Goal: Find contact information: Find contact information

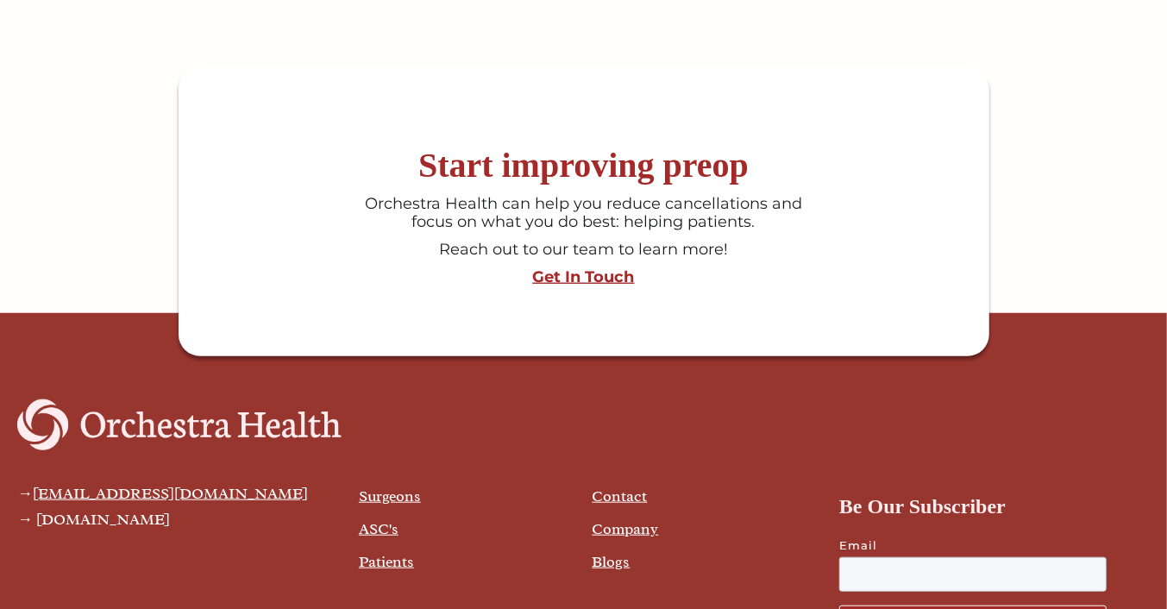
scroll to position [4566, 0]
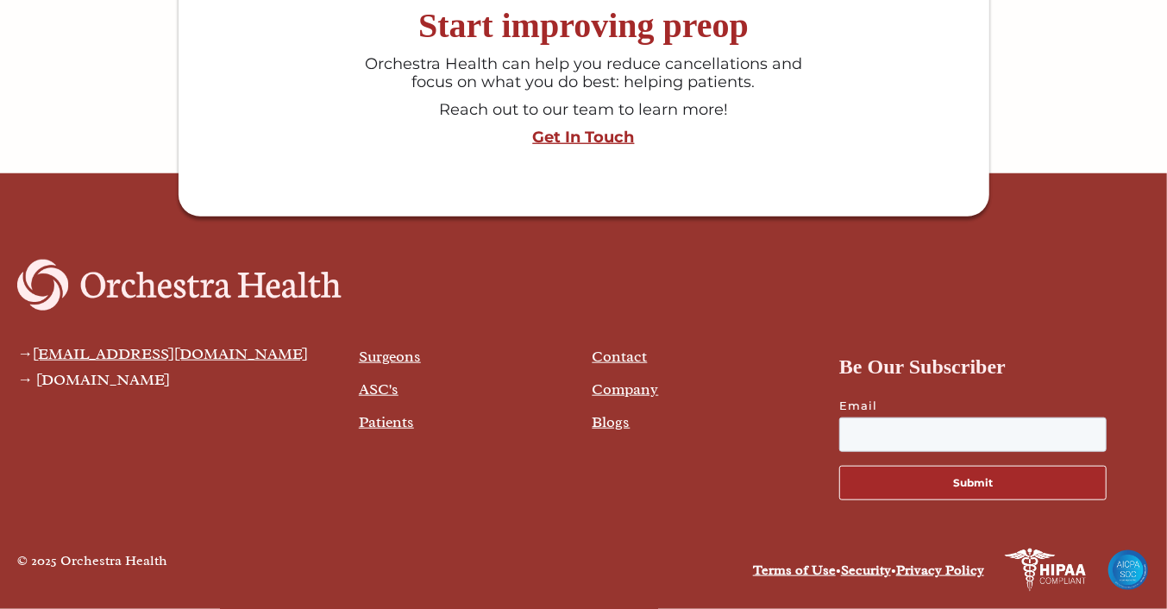
click at [623, 350] on link "Contact" at bounding box center [619, 356] width 55 height 19
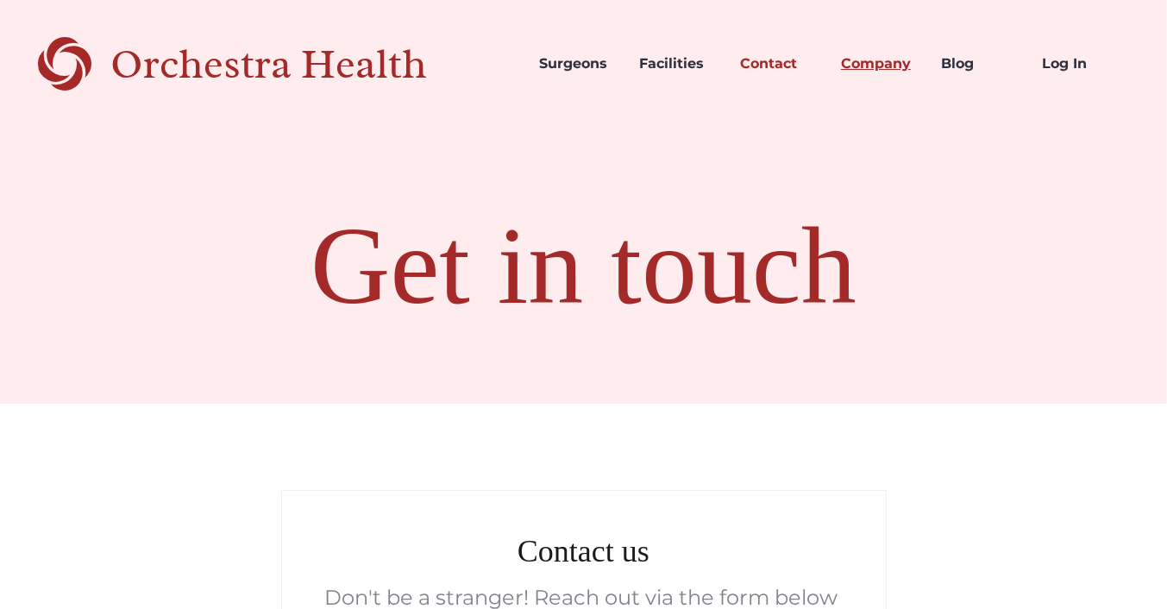
click at [883, 60] on link "Company" at bounding box center [877, 63] width 101 height 59
